Goal: Task Accomplishment & Management: Use online tool/utility

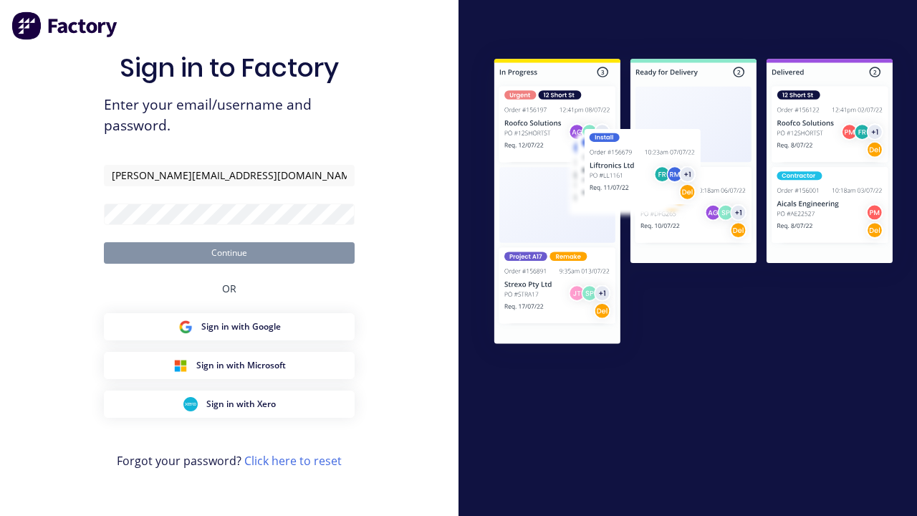
type input "[PERSON_NAME][EMAIL_ADDRESS][DOMAIN_NAME]"
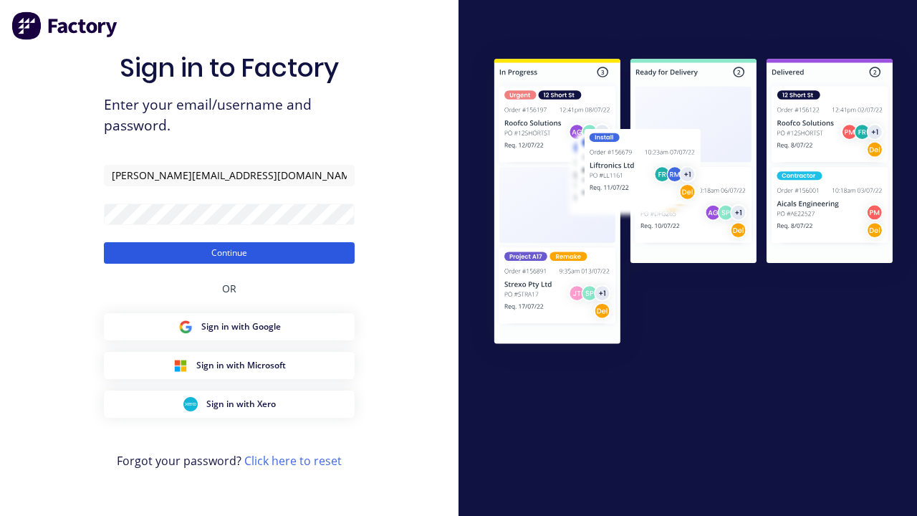
click at [229, 252] on button "Continue" at bounding box center [229, 252] width 251 height 21
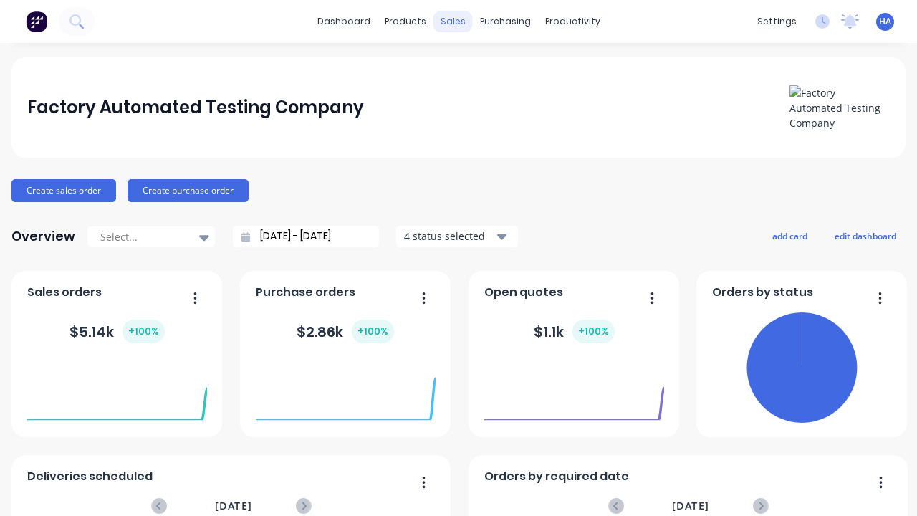
click at [453, 21] on div "sales" at bounding box center [452, 21] width 39 height 21
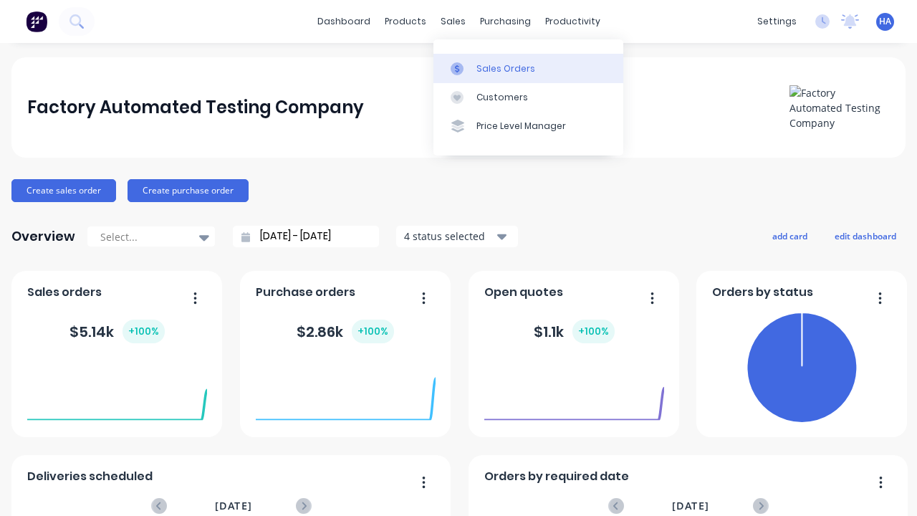
click at [528, 68] on div "Sales Orders" at bounding box center [505, 68] width 59 height 13
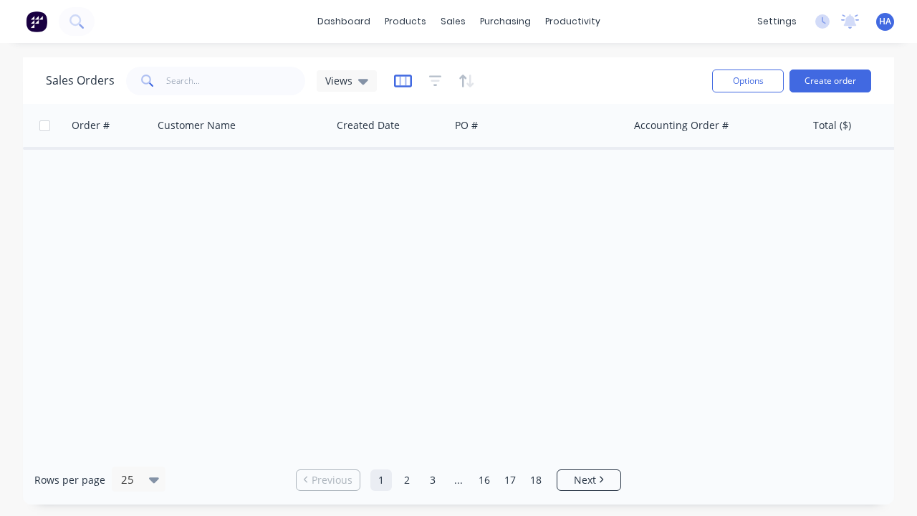
click at [402, 80] on icon "button" at bounding box center [403, 81] width 18 height 14
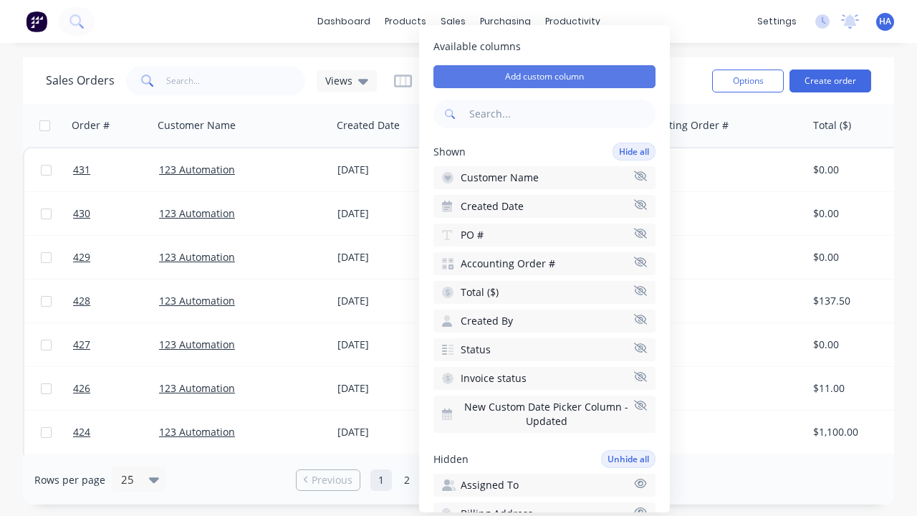
click at [544, 77] on button "Add custom column" at bounding box center [544, 76] width 222 height 23
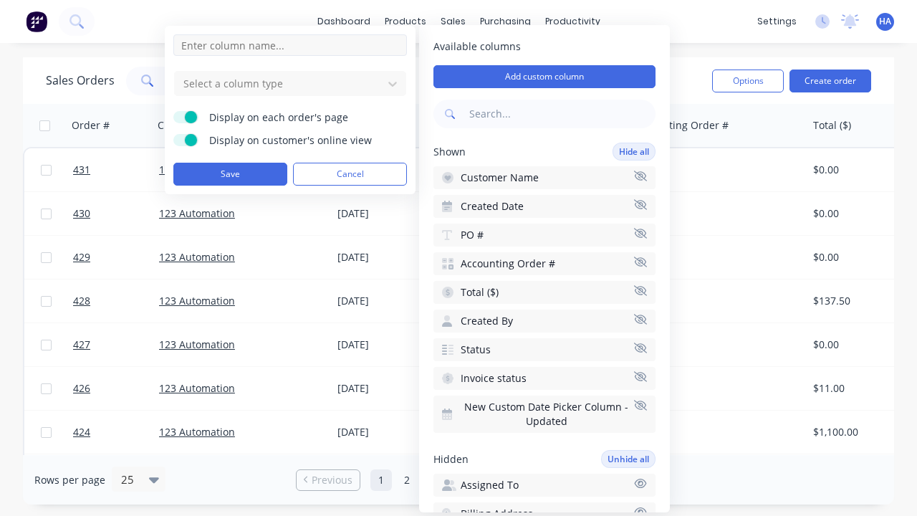
click at [290, 45] on input at bounding box center [289, 44] width 233 height 21
type input "New Custom DT Picker Column"
click at [279, 83] on div at bounding box center [278, 83] width 193 height 18
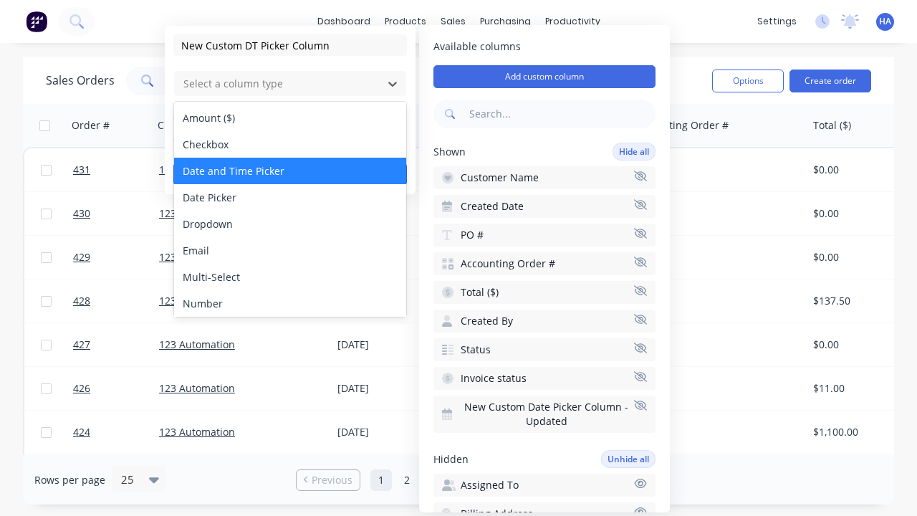
click at [290, 170] on div "Date and Time Picker" at bounding box center [290, 171] width 232 height 26
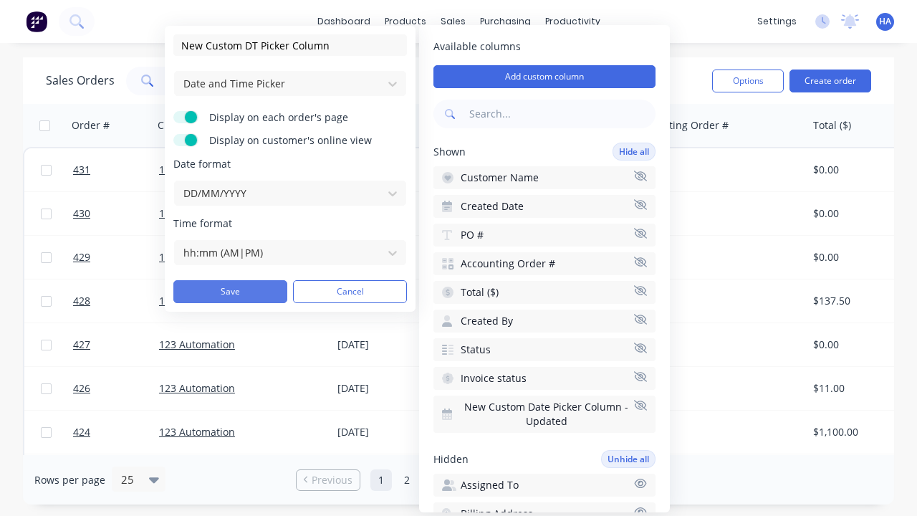
click at [230, 291] on button "Save" at bounding box center [230, 291] width 114 height 23
